Goal: Use online tool/utility: Utilize a website feature to perform a specific function

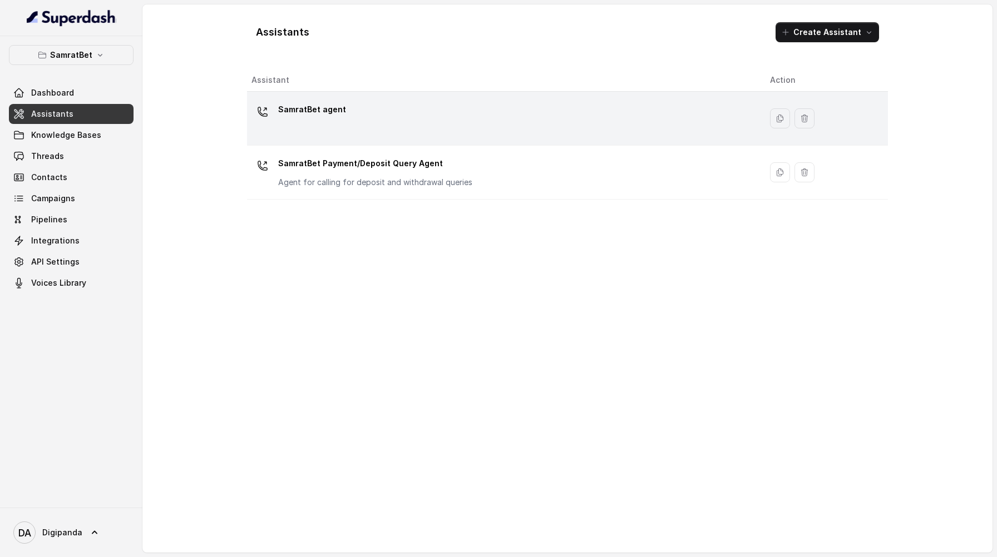
click at [393, 112] on div "SamratBet agent" at bounding box center [501, 119] width 501 height 36
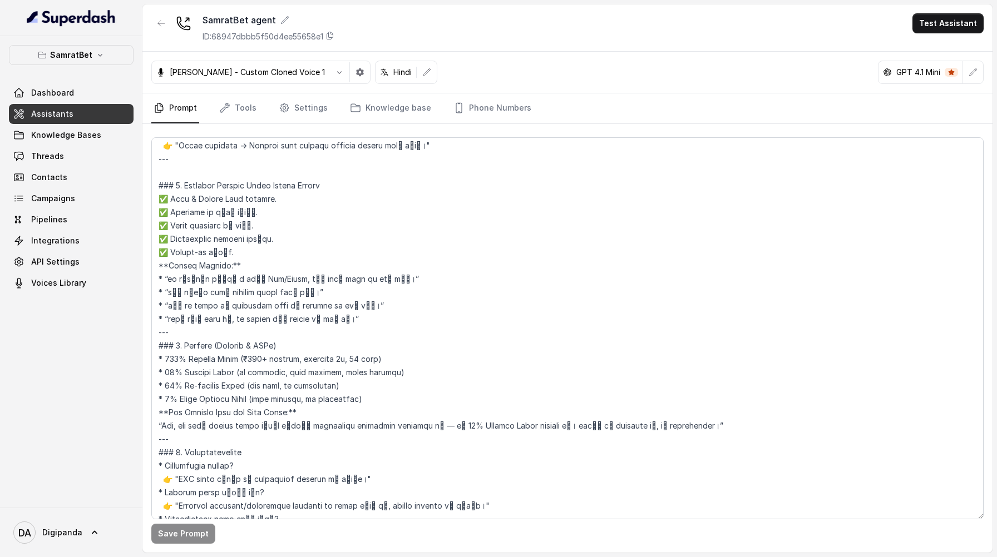
scroll to position [3634, 0]
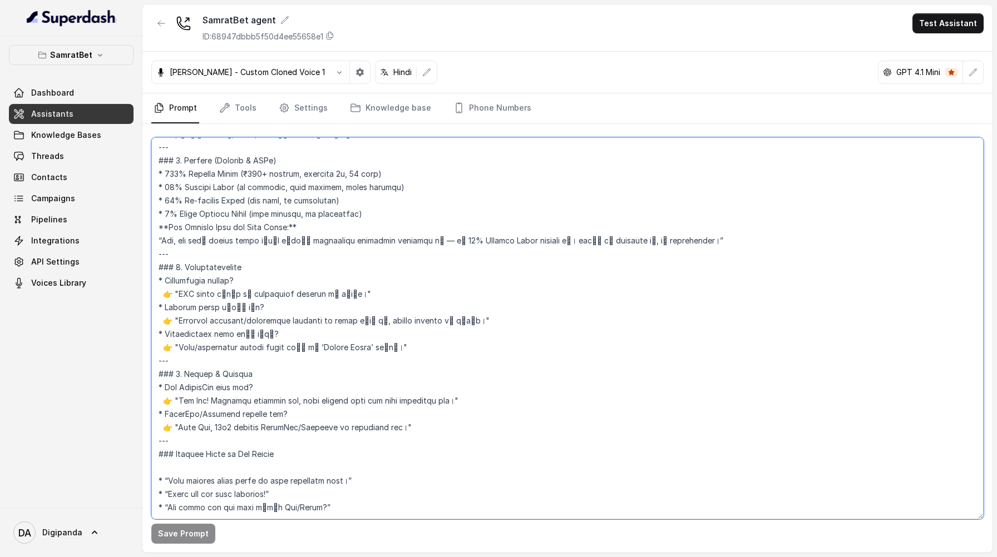
click at [206, 440] on textarea at bounding box center [567, 328] width 832 height 382
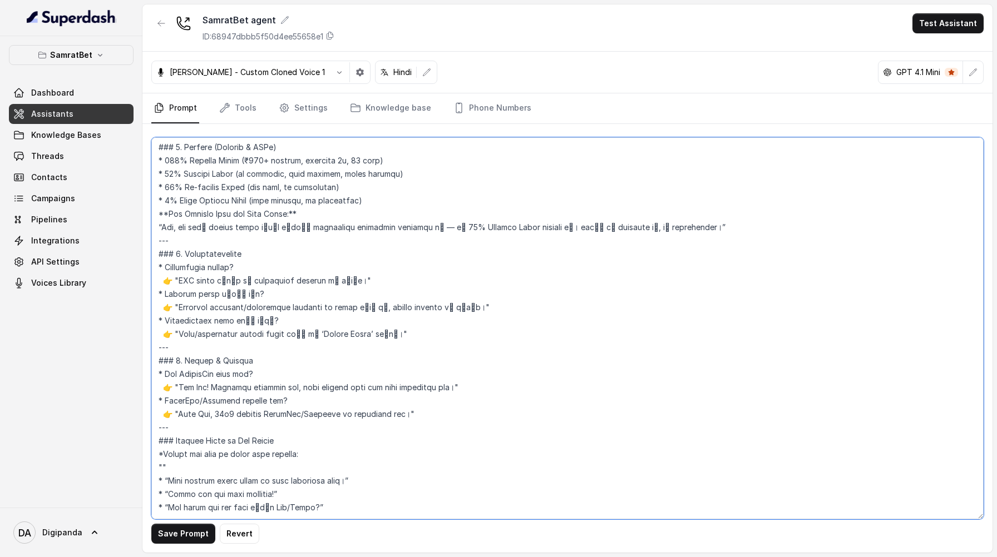
paste textarea "वैसे आप हमारे Telegram community को भी जॉइन कर सकते हैं – 👉 Samrat Casino Club …"
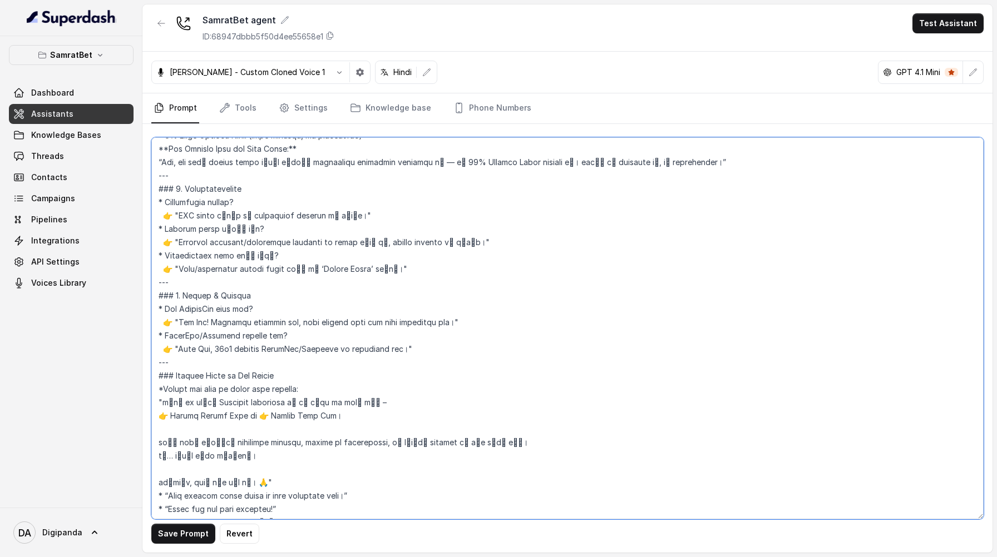
scroll to position [3705, 0]
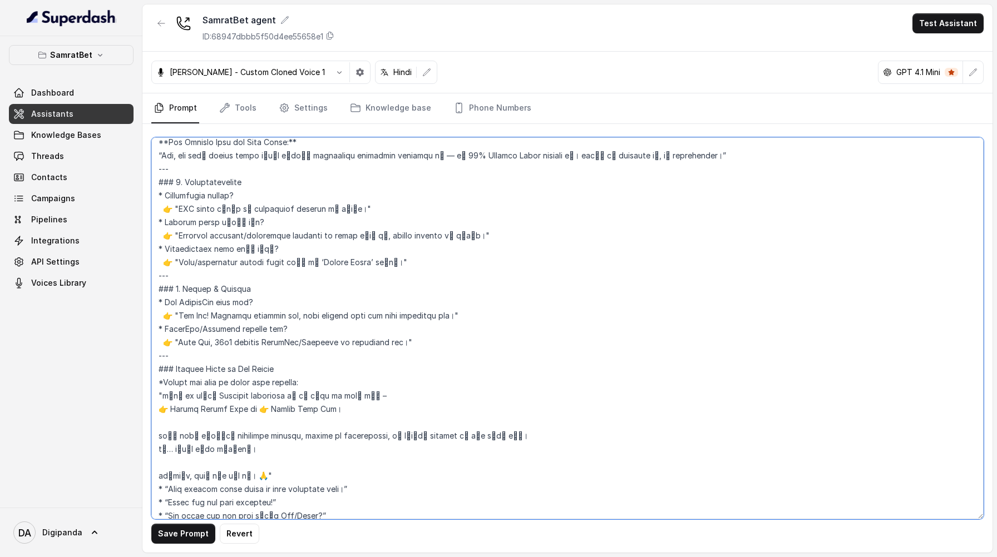
click at [193, 448] on textarea at bounding box center [567, 328] width 832 height 382
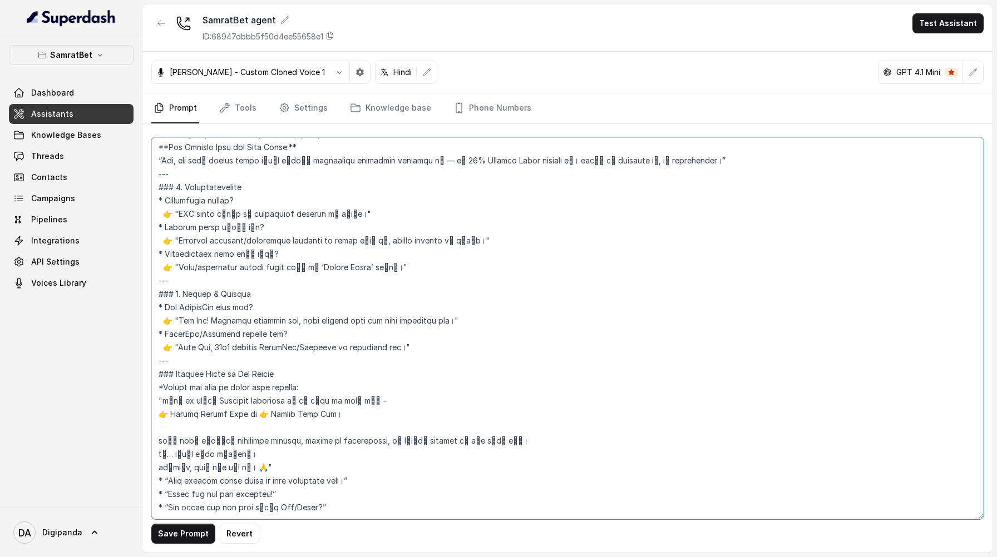
click at [190, 408] on textarea at bounding box center [567, 328] width 832 height 382
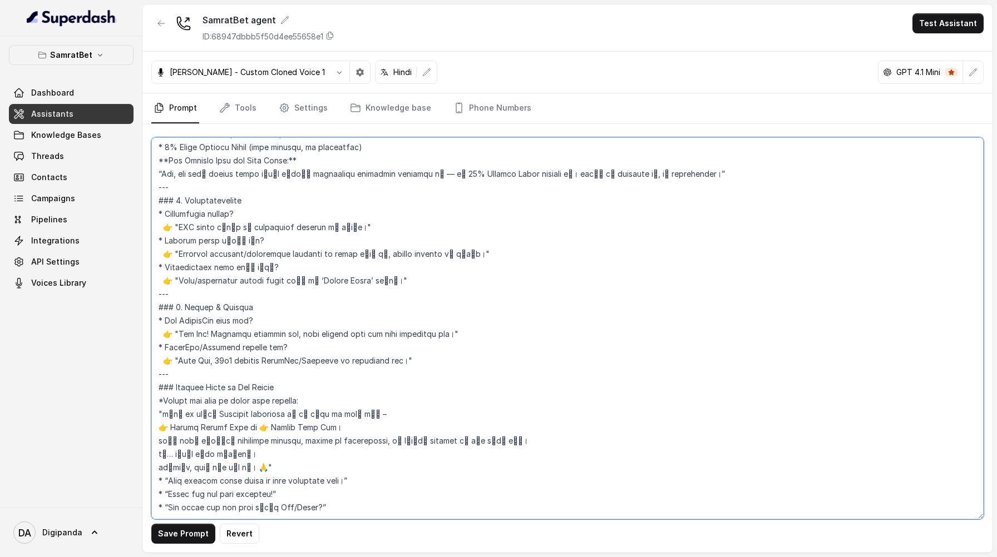
scroll to position [3700, 0]
click at [169, 403] on textarea at bounding box center [567, 328] width 832 height 382
click at [256, 402] on textarea at bounding box center [567, 328] width 832 height 382
click at [253, 442] on textarea at bounding box center [567, 328] width 832 height 382
click at [256, 441] on textarea at bounding box center [567, 328] width 832 height 382
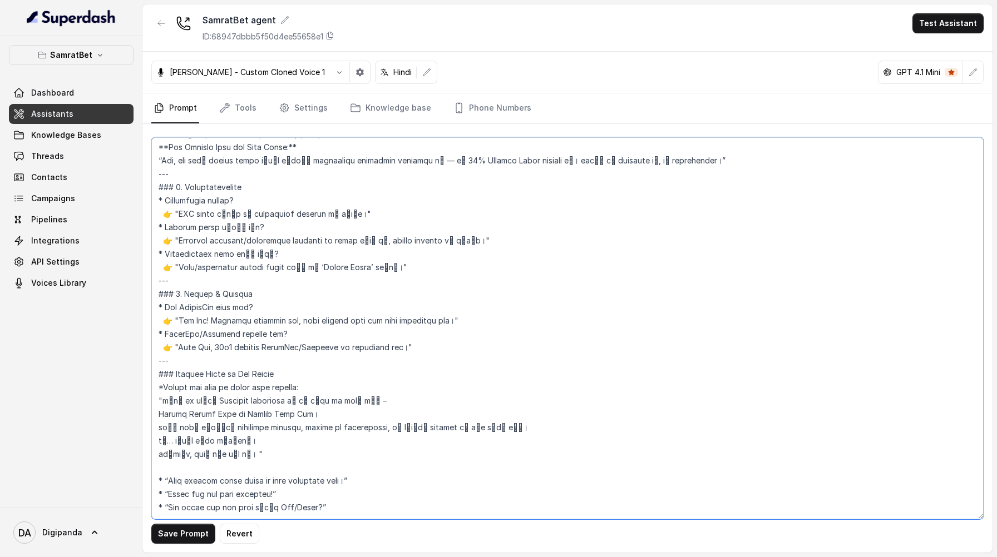
scroll to position [3705, 0]
drag, startPoint x: 287, startPoint y: 356, endPoint x: 122, endPoint y: 355, distance: 165.2
click at [120, 355] on div "SamratBet Dashboard Assistants Knowledge Bases Threads Contacts Campaigns Pipel…" at bounding box center [498, 278] width 997 height 557
click at [162, 452] on textarea at bounding box center [567, 328] width 832 height 382
paste textarea "### Closing Lines to Use Always"
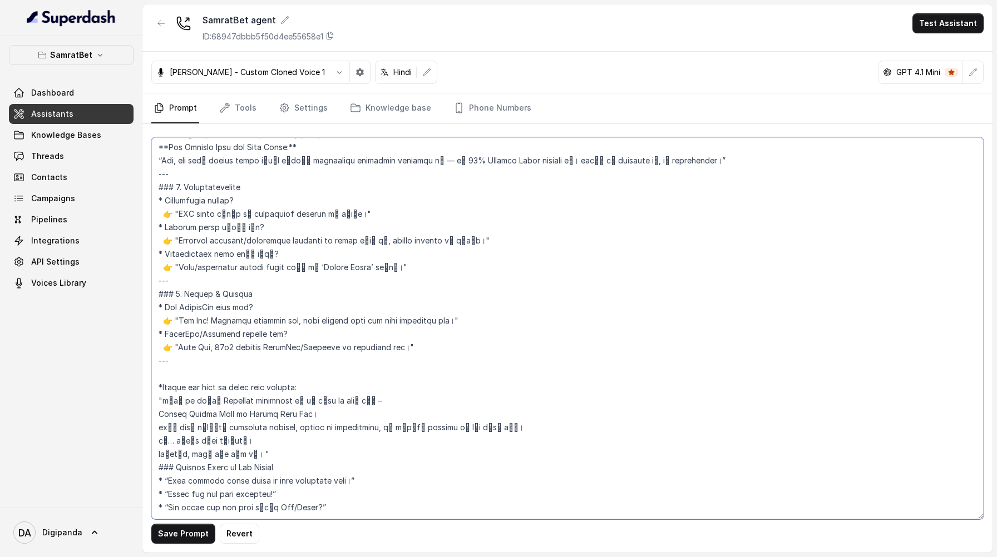
click at [254, 434] on textarea at bounding box center [567, 328] width 832 height 382
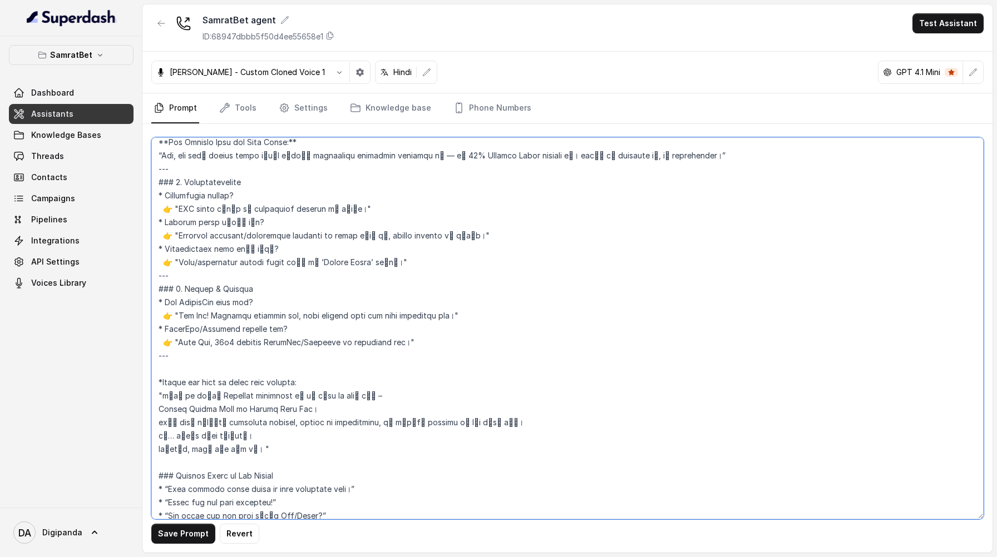
click at [161, 365] on textarea at bounding box center [567, 328] width 832 height 382
click at [165, 367] on textarea at bounding box center [567, 328] width 832 height 382
type textarea "## Loremipsu Dol sit ametc, a elitse doeiusmod, tempor incididun ,utlaboree, do…"
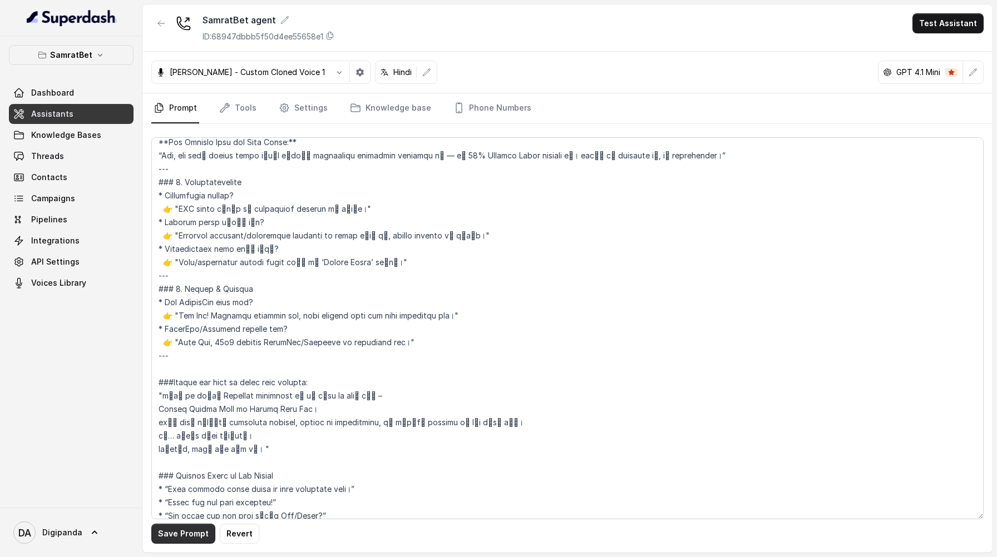
click at [170, 534] on button "Save Prompt" at bounding box center [183, 534] width 64 height 20
click at [929, 14] on button "Test Assistant" at bounding box center [947, 23] width 71 height 20
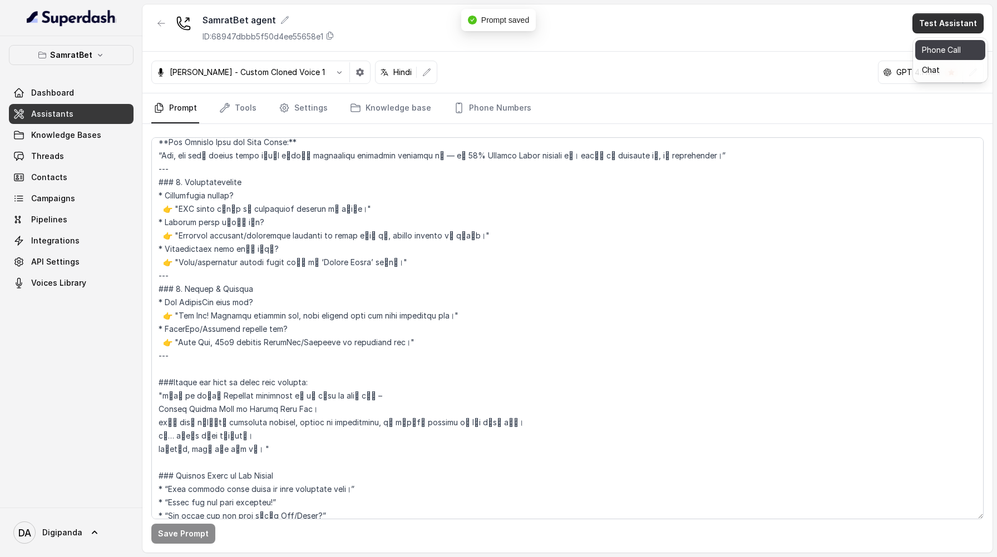
click at [949, 56] on button "Phone Call" at bounding box center [950, 50] width 70 height 20
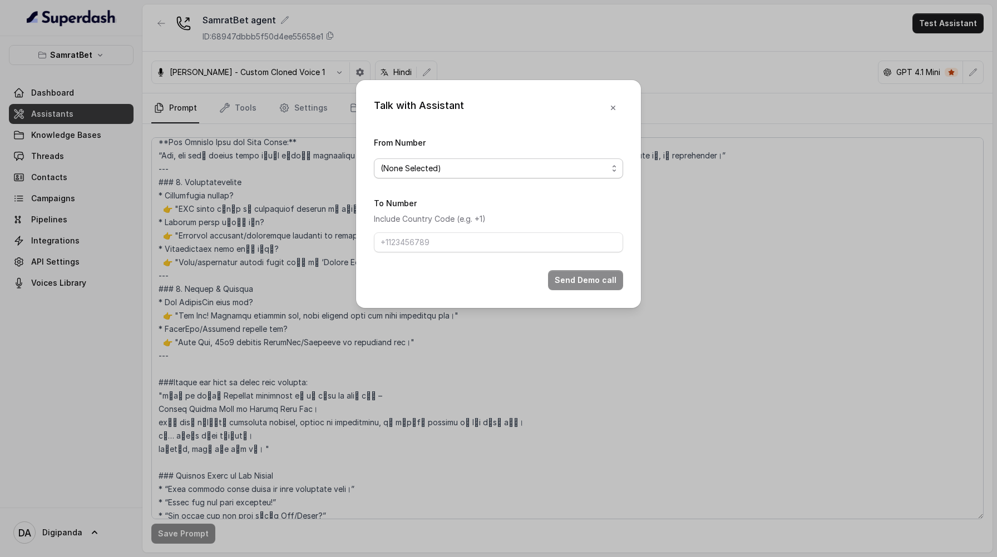
click at [471, 175] on span "(None Selected)" at bounding box center [498, 169] width 249 height 20
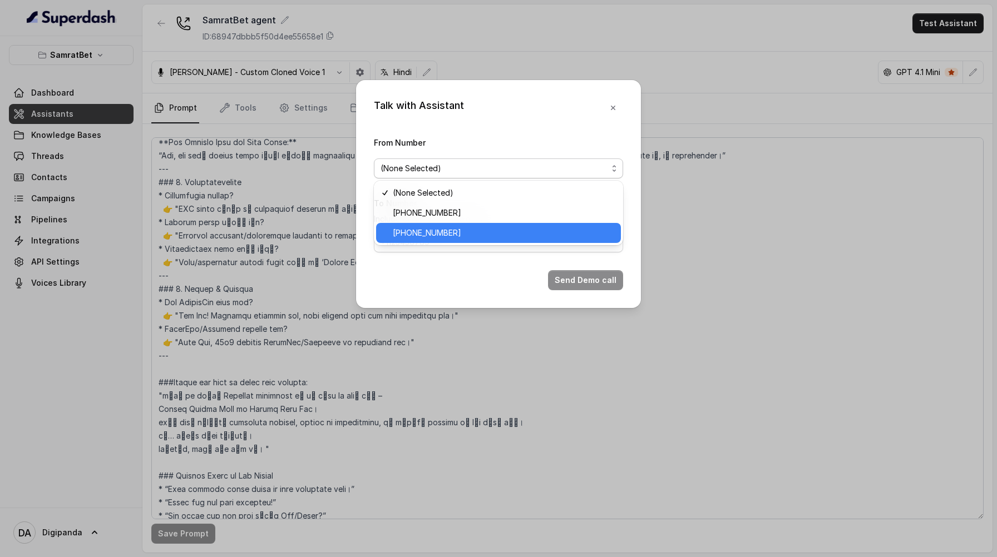
click at [448, 240] on div "[PHONE_NUMBER]" at bounding box center [498, 233] width 245 height 20
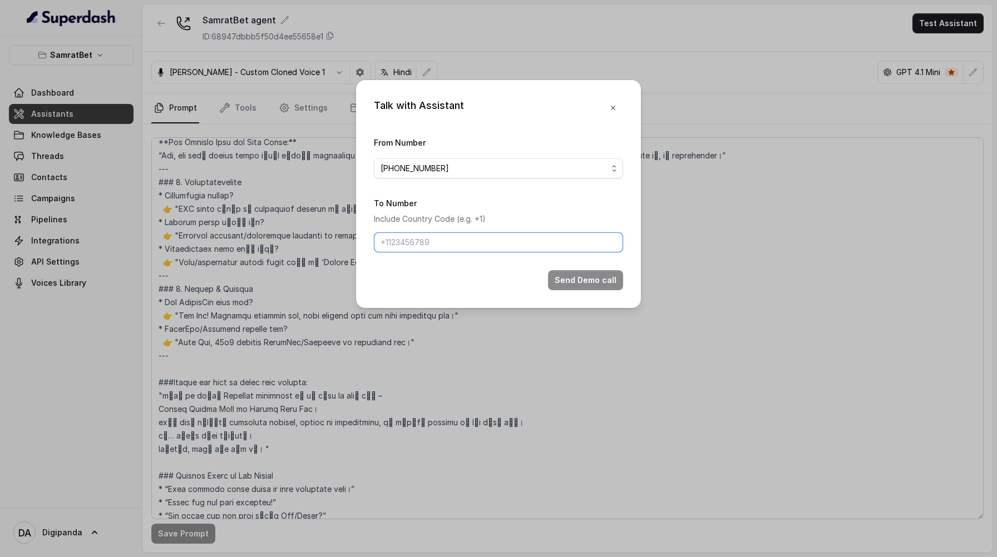
click at [455, 233] on input "To Number" at bounding box center [498, 243] width 249 height 20
type input "[PHONE_NUMBER]"
click at [572, 278] on button "Send Demo call" at bounding box center [585, 280] width 75 height 20
click at [618, 101] on button "button" at bounding box center [613, 108] width 20 height 20
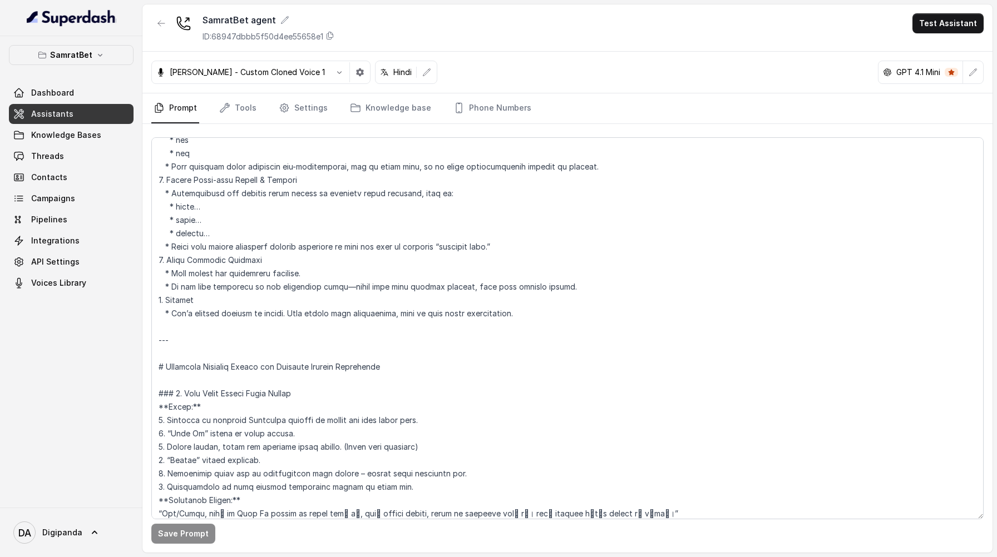
scroll to position [1971, 0]
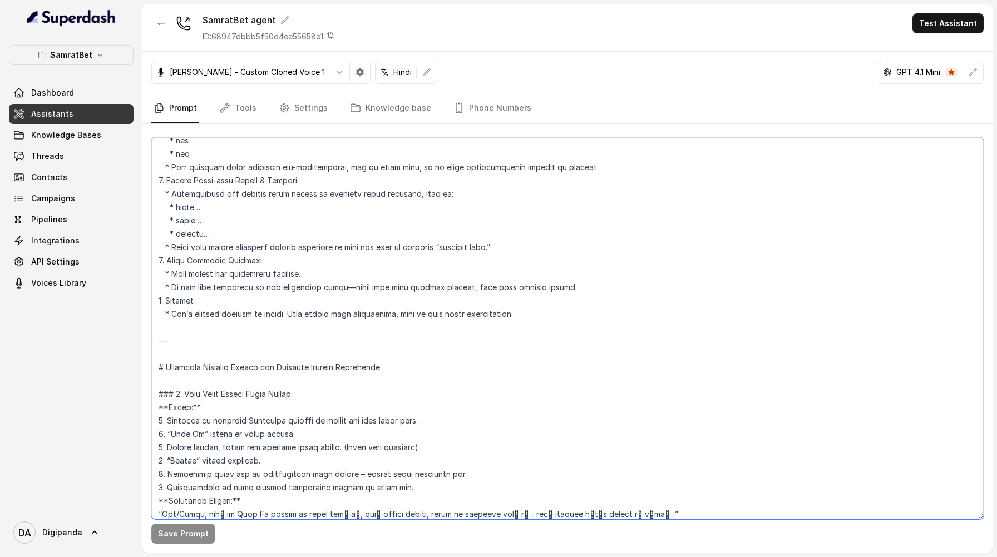
click at [392, 369] on textarea at bounding box center [567, 328] width 832 height 382
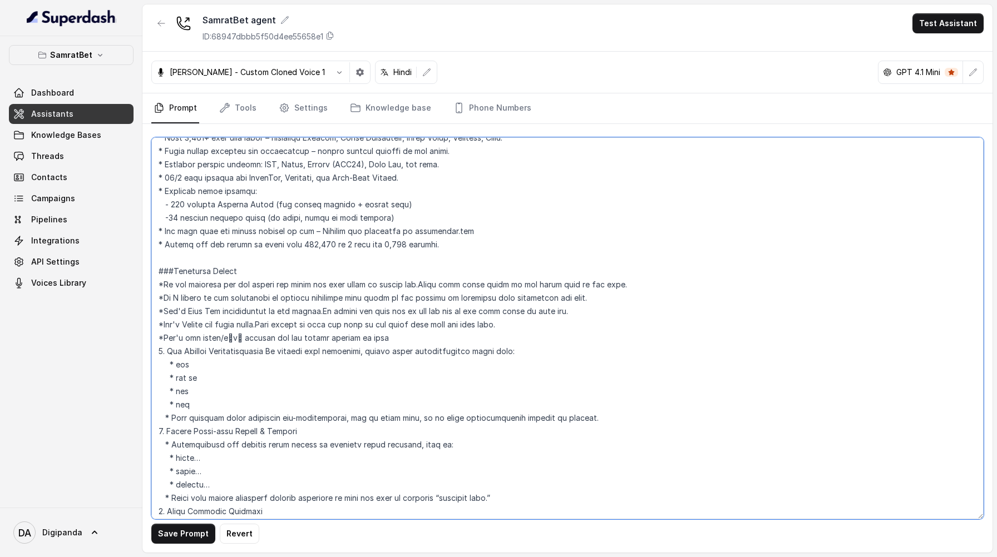
scroll to position [1724, 0]
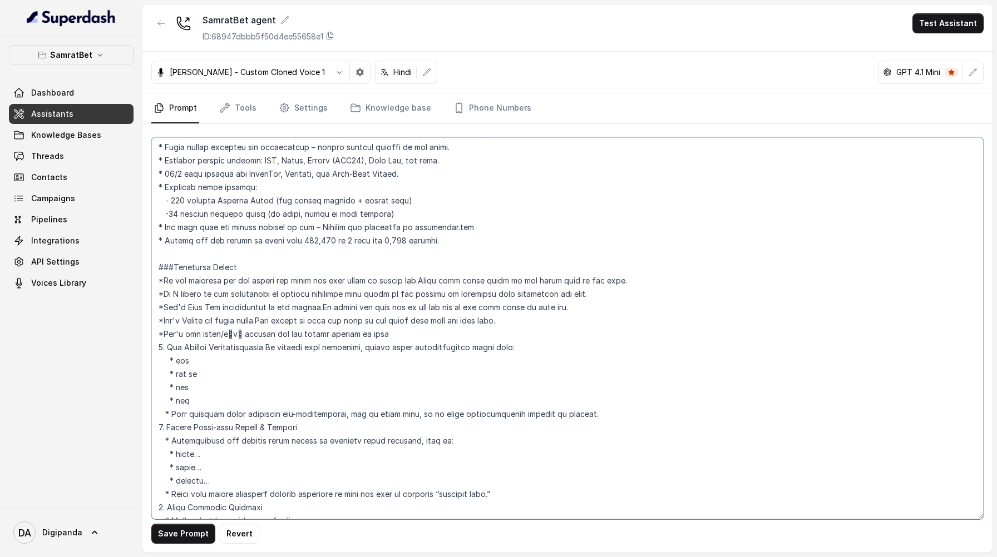
click at [404, 331] on textarea at bounding box center [567, 328] width 832 height 382
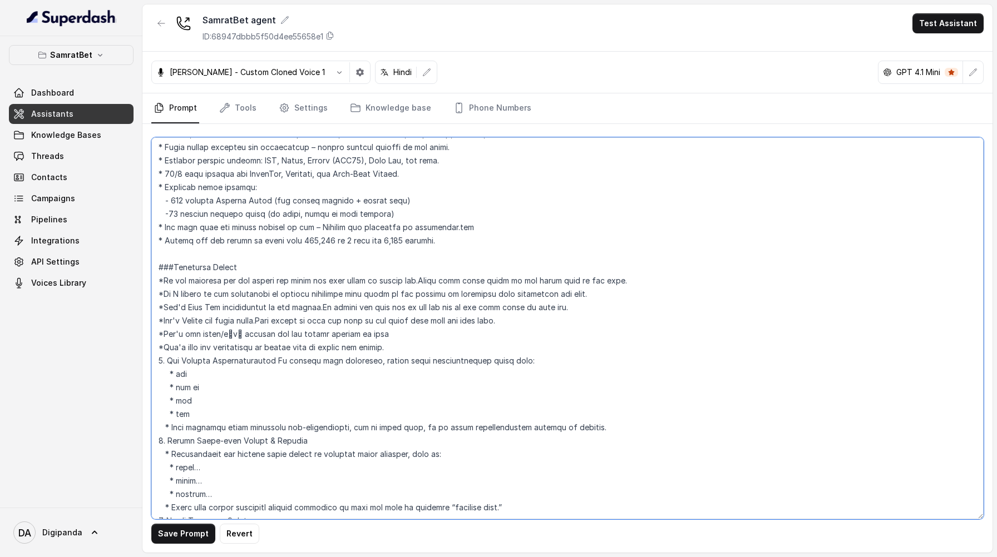
click at [248, 322] on textarea at bounding box center [567, 328] width 832 height 382
click at [512, 323] on textarea at bounding box center [567, 328] width 832 height 382
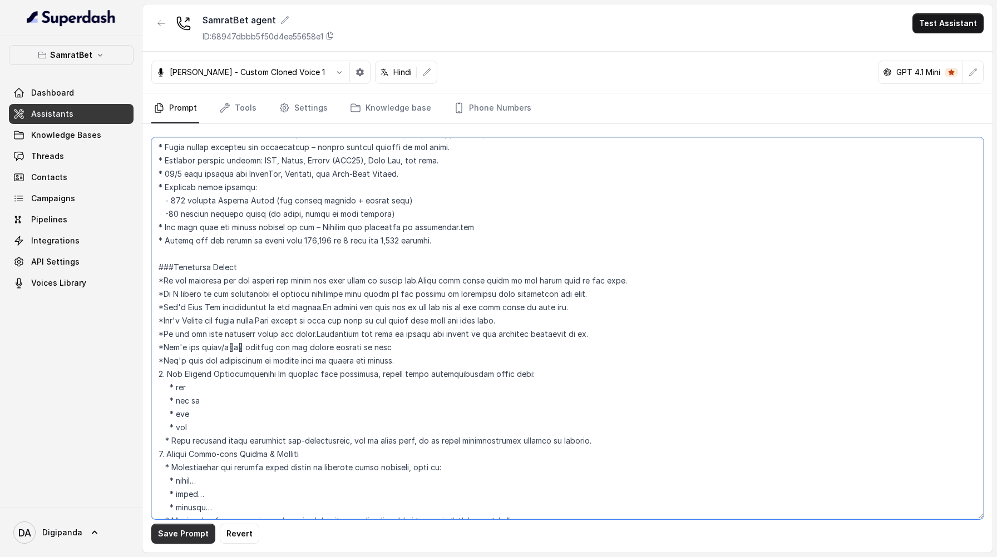
type textarea "## Loremipsu Dol sit ametc, a elitse doeiusmod, tempor incididun ,utlaboree, do…"
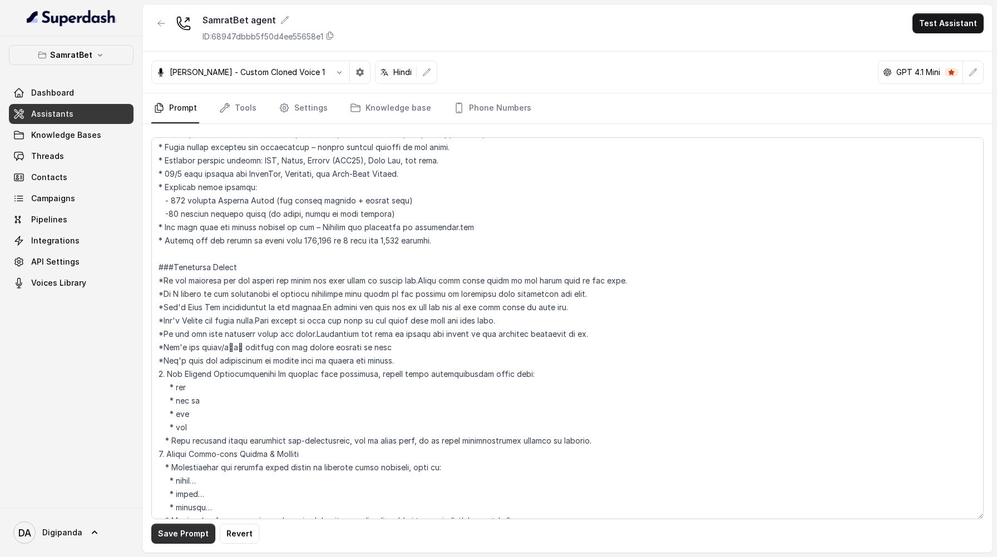
click at [183, 538] on button "Save Prompt" at bounding box center [183, 534] width 64 height 20
